Goal: Task Accomplishment & Management: Manage account settings

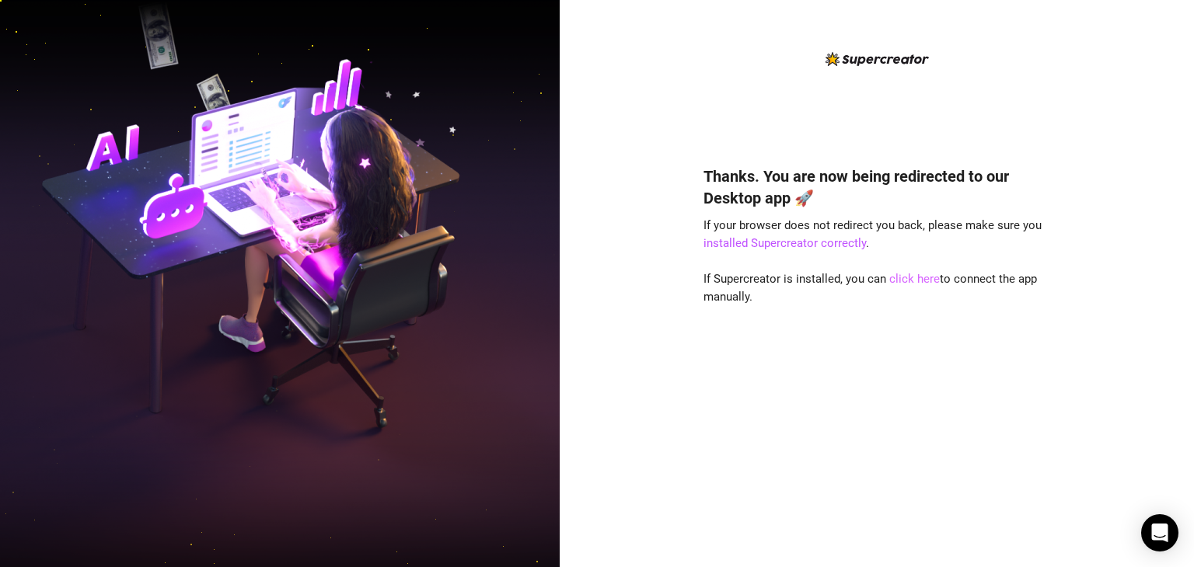
click at [922, 284] on link "click here" at bounding box center [914, 279] width 51 height 14
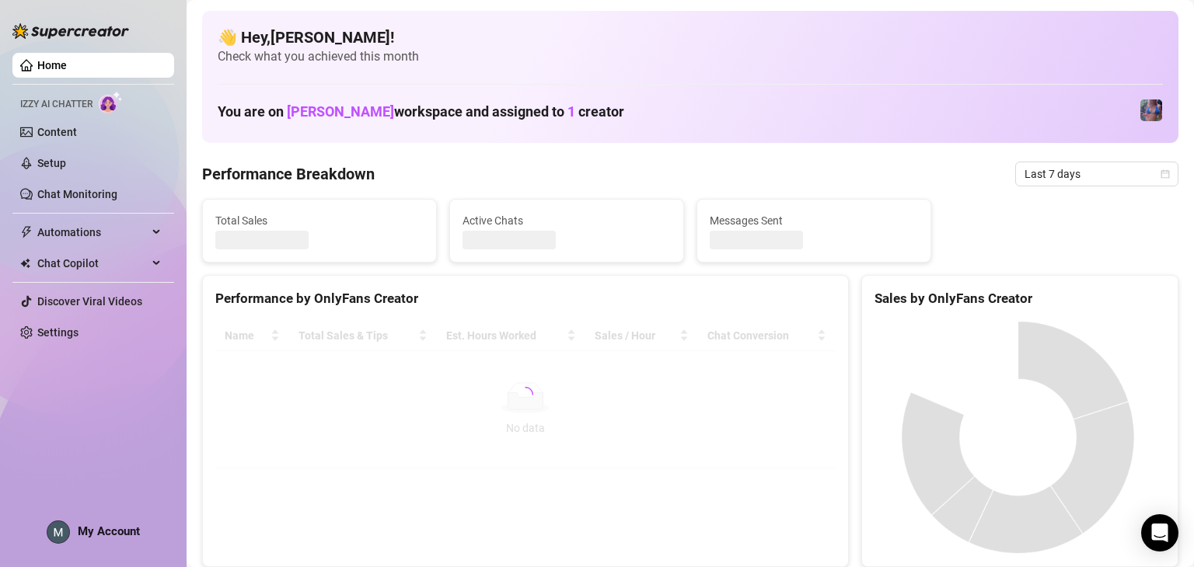
click at [120, 537] on div "My Account" at bounding box center [93, 532] width 93 height 23
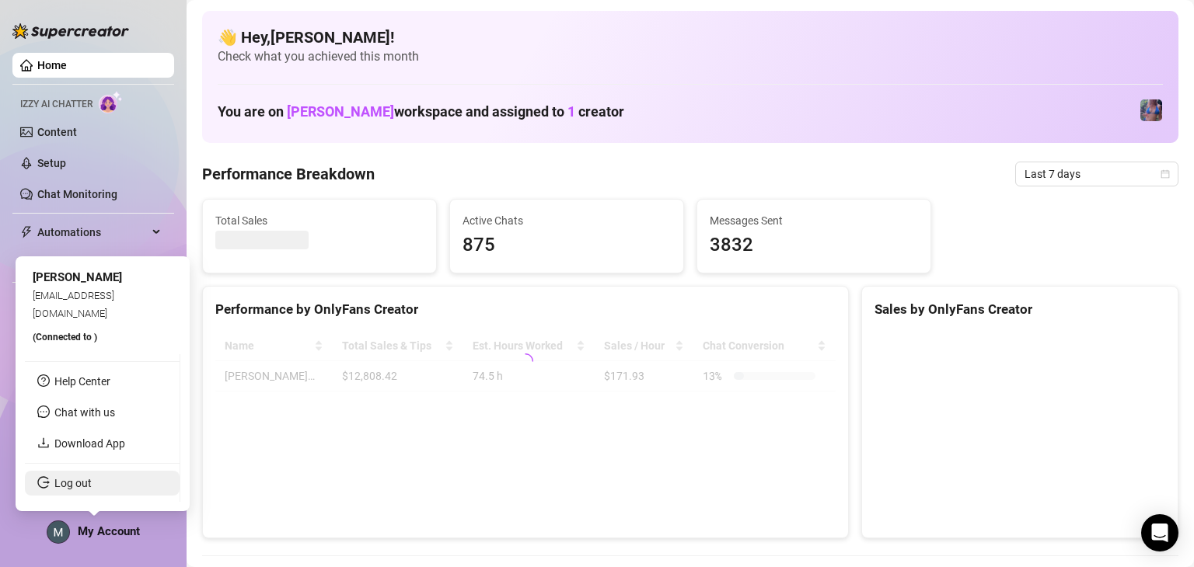
click at [92, 477] on link "Log out" at bounding box center [72, 483] width 37 height 12
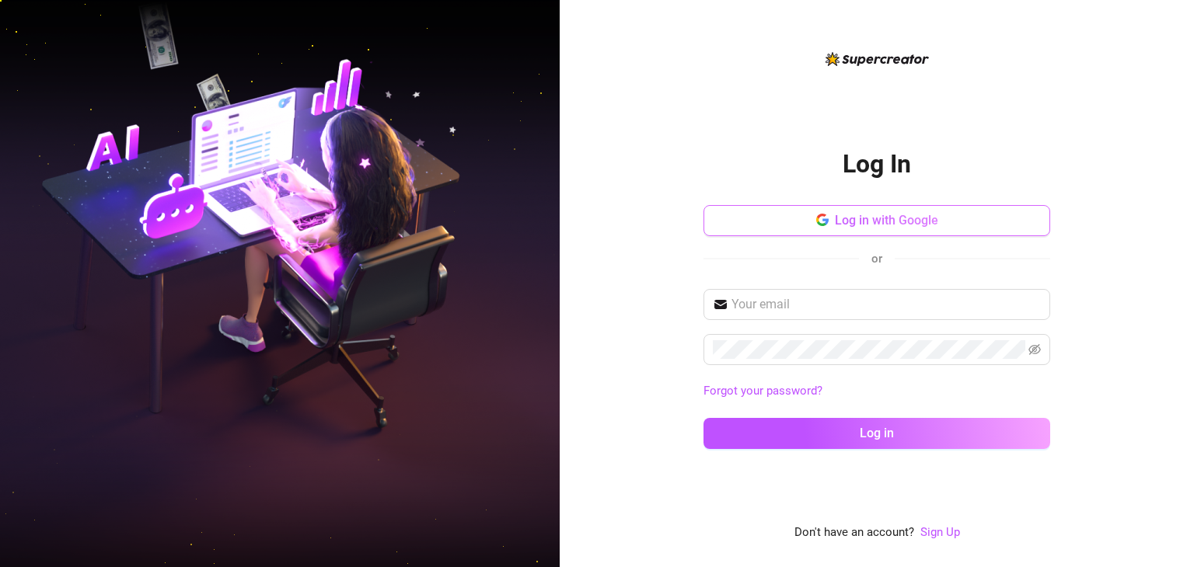
click at [907, 207] on button "Log in with Google" at bounding box center [876, 220] width 347 height 31
